Goal: Use online tool/utility: Use online tool/utility

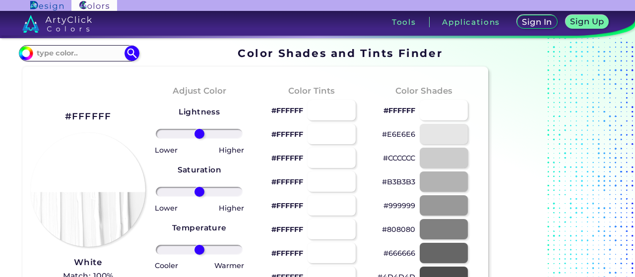
click at [399, 110] on p "#FFFFFF" at bounding box center [400, 111] width 32 height 12
click at [399, 110] on p "#FFFFFF copied" at bounding box center [400, 111] width 32 height 12
copy p "FFFFFF copied"
click at [399, 110] on p "#FFFFFF copied copied" at bounding box center [400, 111] width 32 height 12
copy p "#FFFFFF"
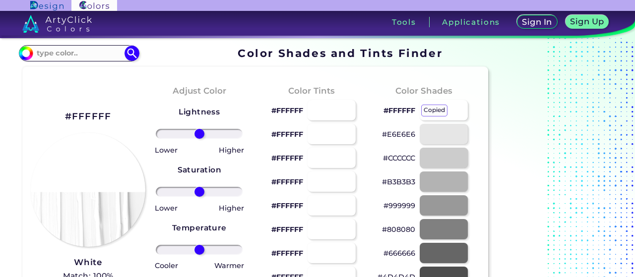
click at [399, 110] on p "#FFFFFF copied copied" at bounding box center [400, 111] width 32 height 12
copy p "FFFFFF copied"
